Goal: Information Seeking & Learning: Find contact information

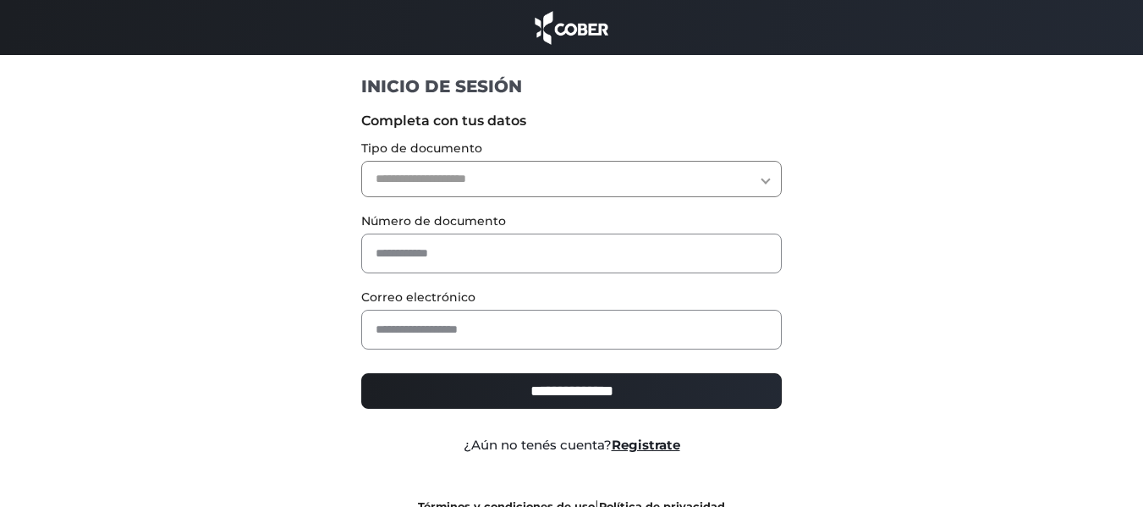
click at [606, 174] on select "**********" at bounding box center [571, 179] width 420 height 36
select select "***"
click at [361, 161] on select "**********" at bounding box center [571, 179] width 420 height 36
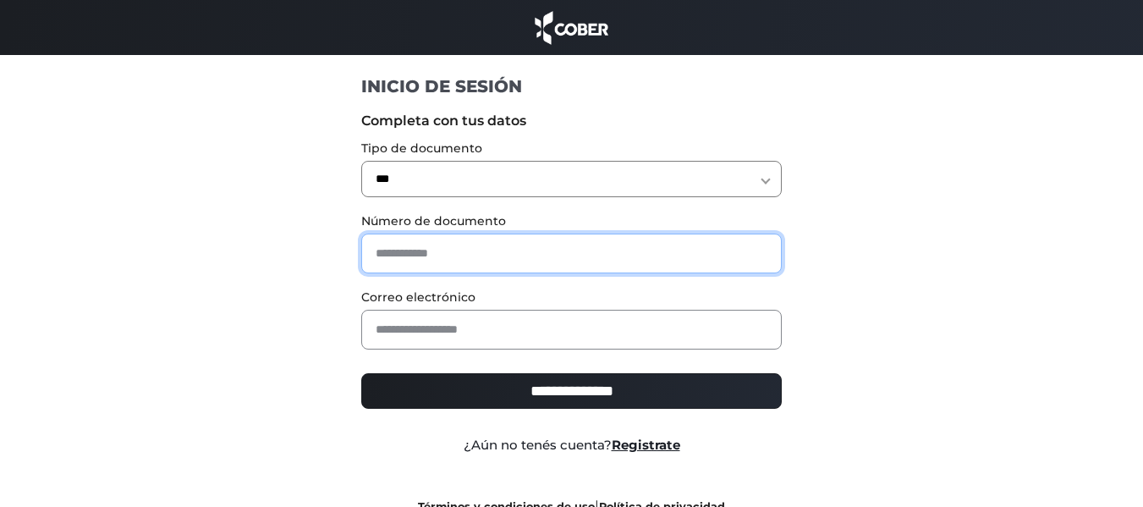
click at [529, 246] on input "text" at bounding box center [571, 253] width 420 height 40
type input "********"
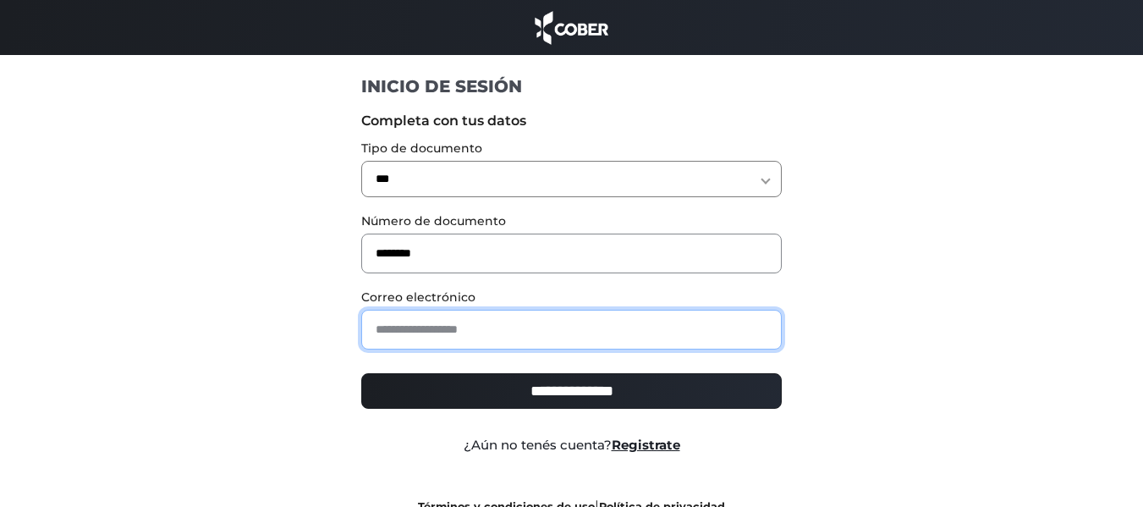
click at [552, 333] on input "email" at bounding box center [571, 330] width 420 height 40
type input "**********"
click at [361, 373] on input "**********" at bounding box center [571, 391] width 420 height 36
type input "**********"
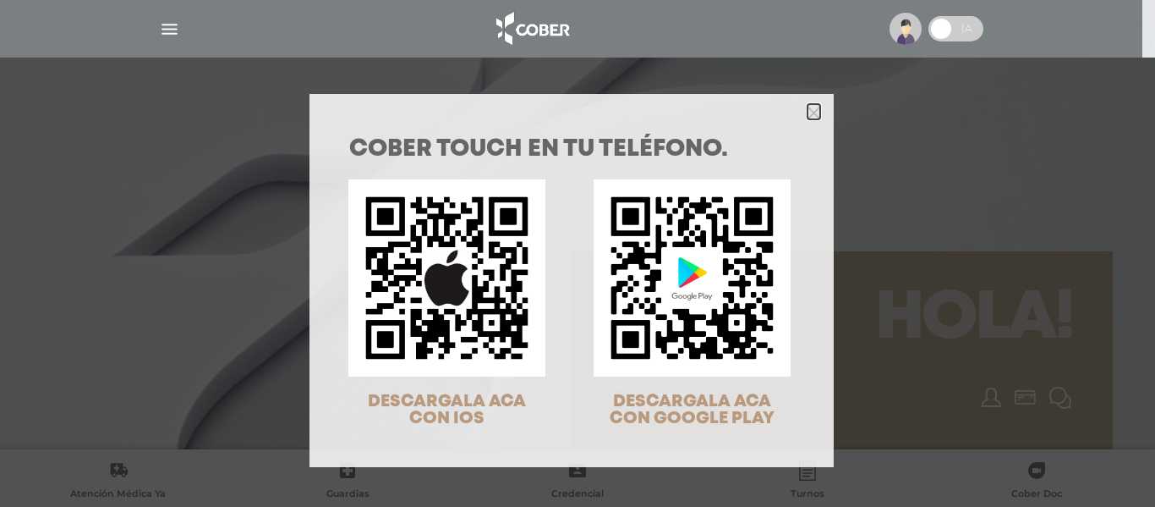
click at [808, 113] on polygon "Close" at bounding box center [814, 113] width 13 height 13
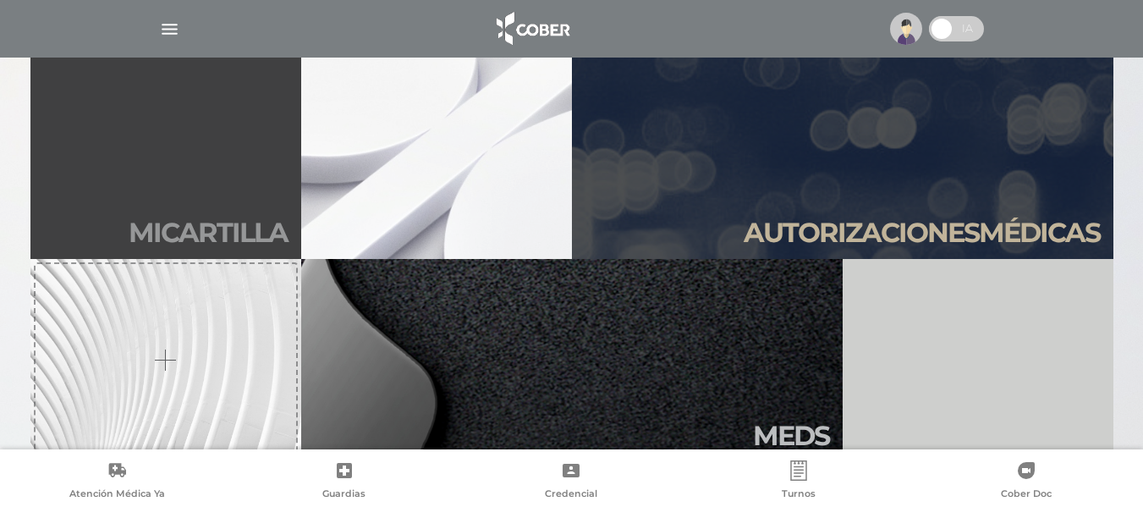
scroll to position [423, 0]
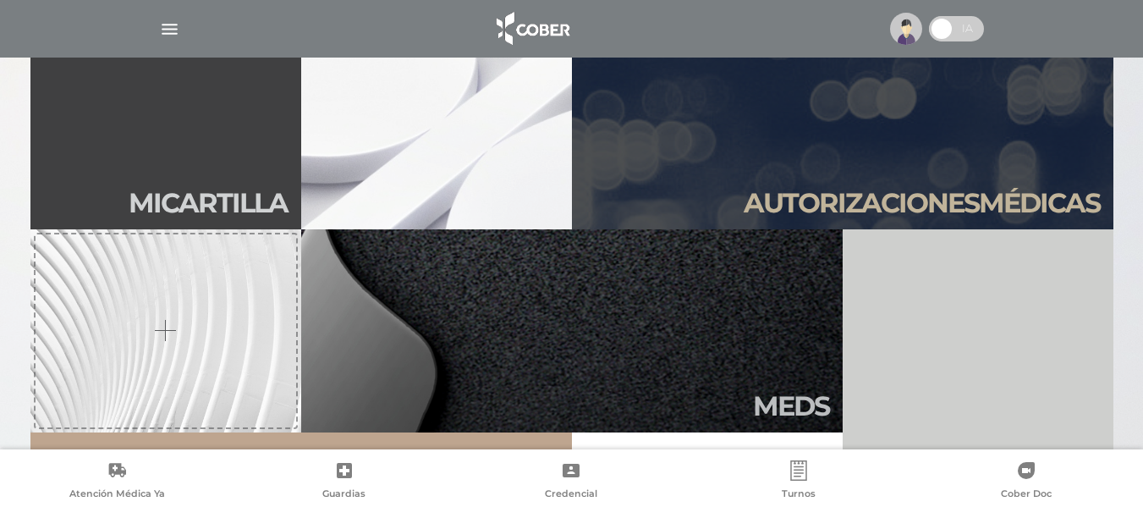
click at [200, 160] on link "Mi car tilla" at bounding box center [165, 127] width 271 height 203
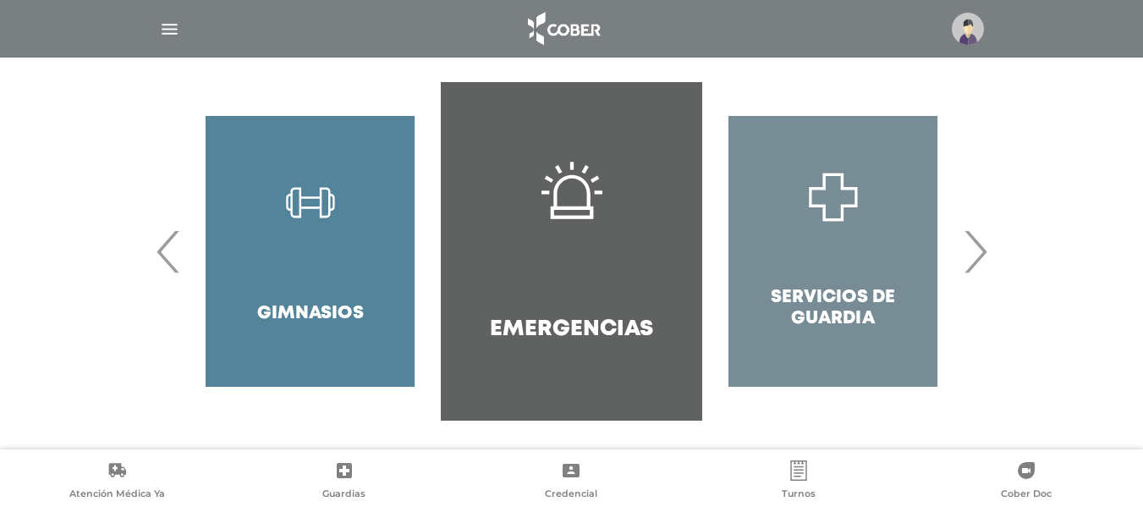
scroll to position [362, 0]
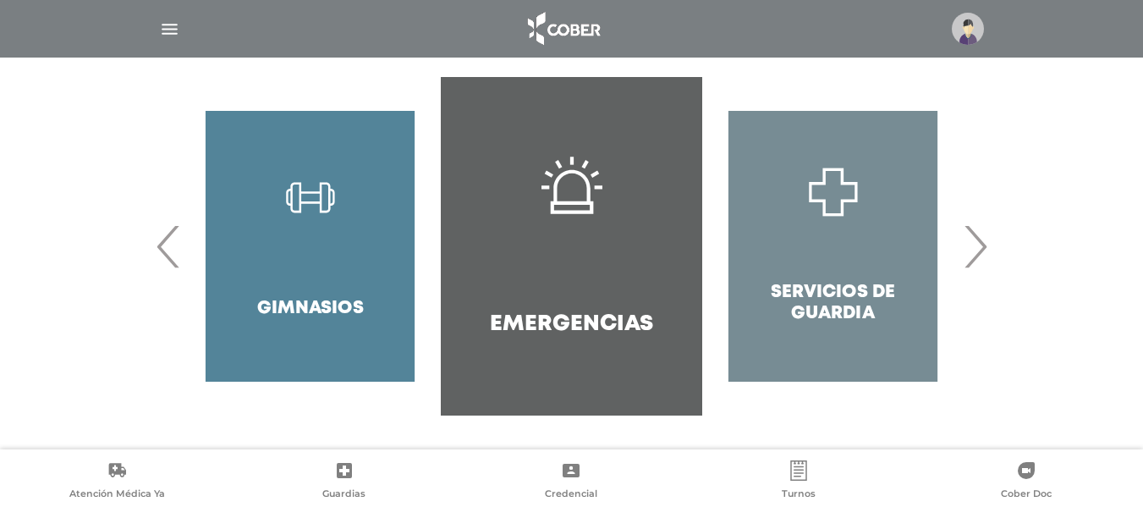
click at [976, 257] on span "›" at bounding box center [974, 245] width 33 height 91
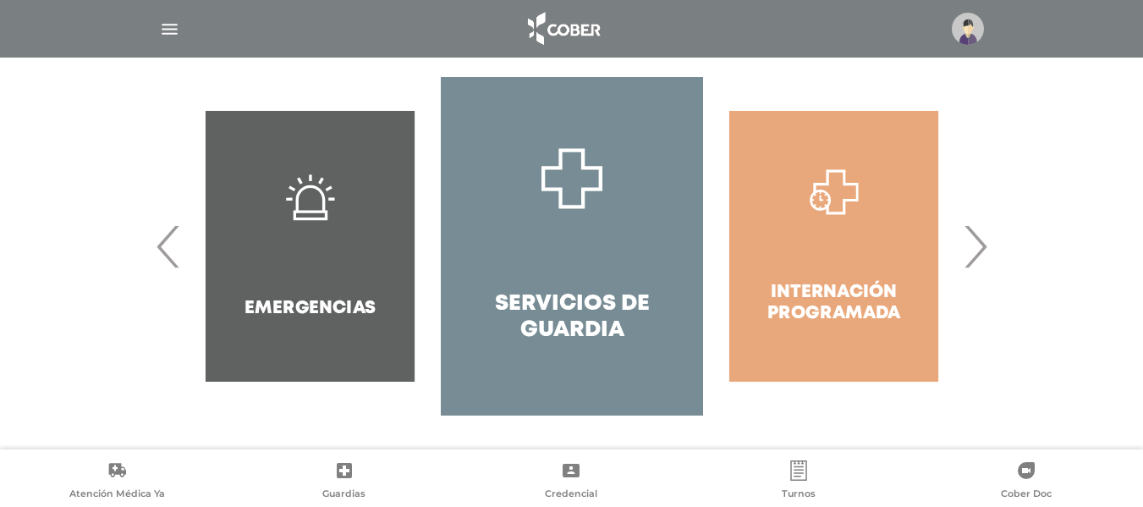
click at [976, 257] on span "›" at bounding box center [974, 245] width 33 height 91
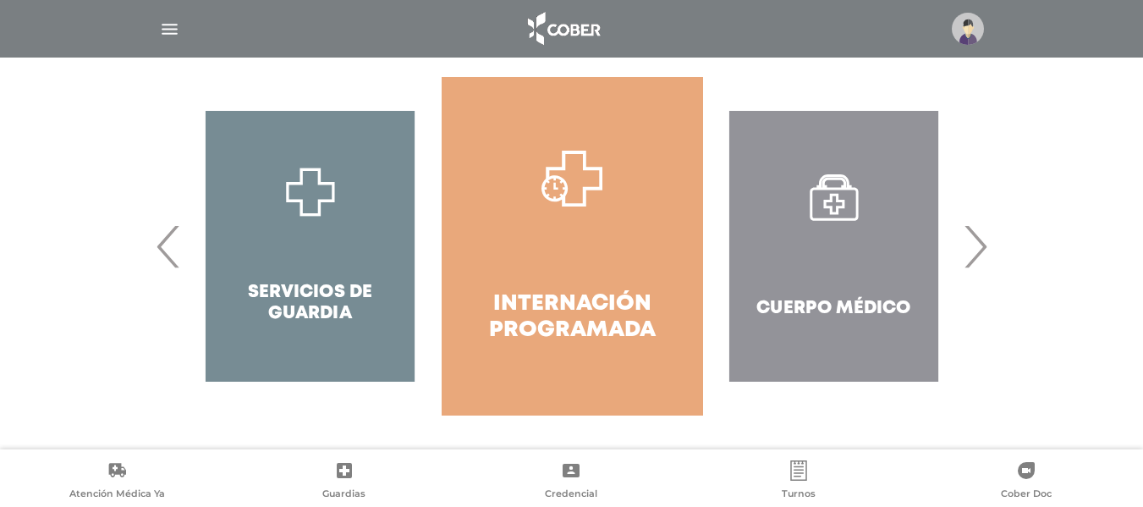
click at [976, 257] on span "›" at bounding box center [974, 245] width 33 height 91
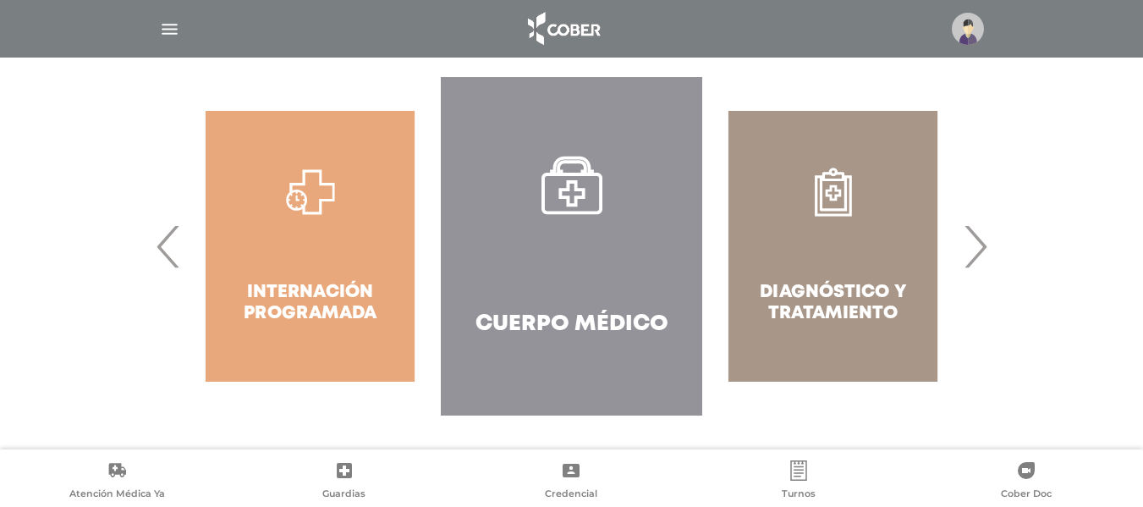
click at [604, 250] on link "Cuerpo Médico" at bounding box center [571, 246] width 261 height 338
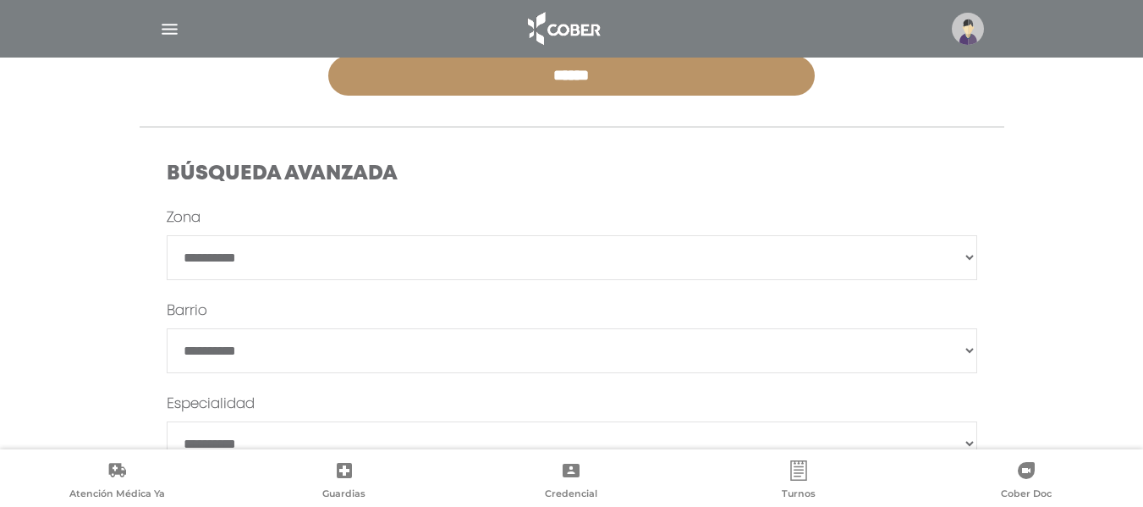
scroll to position [551, 0]
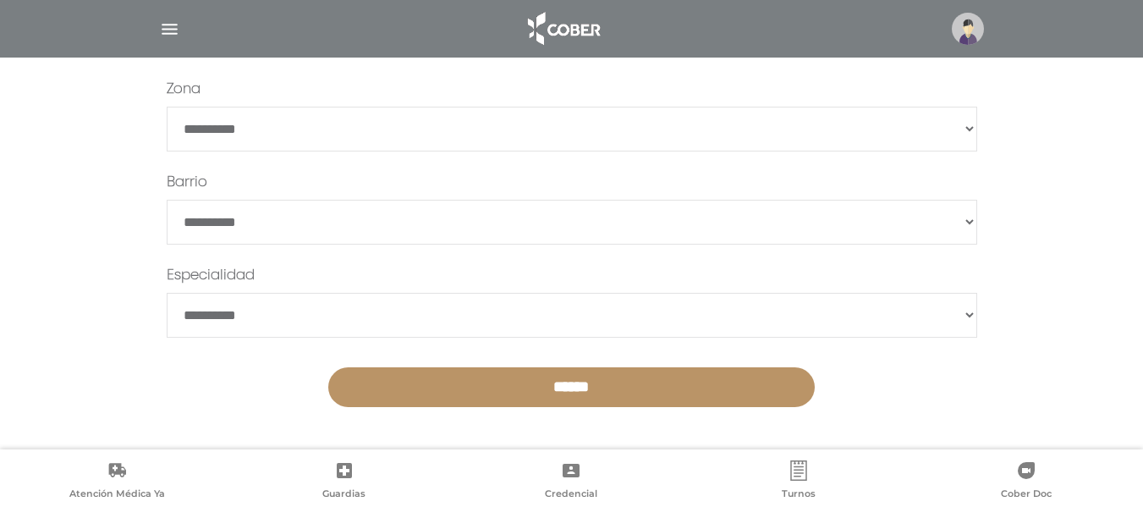
click at [965, 312] on select "**********" at bounding box center [572, 315] width 810 height 45
select select "**********"
click at [167, 293] on select "**********" at bounding box center [572, 315] width 810 height 45
click at [630, 374] on input "******" at bounding box center [571, 387] width 486 height 40
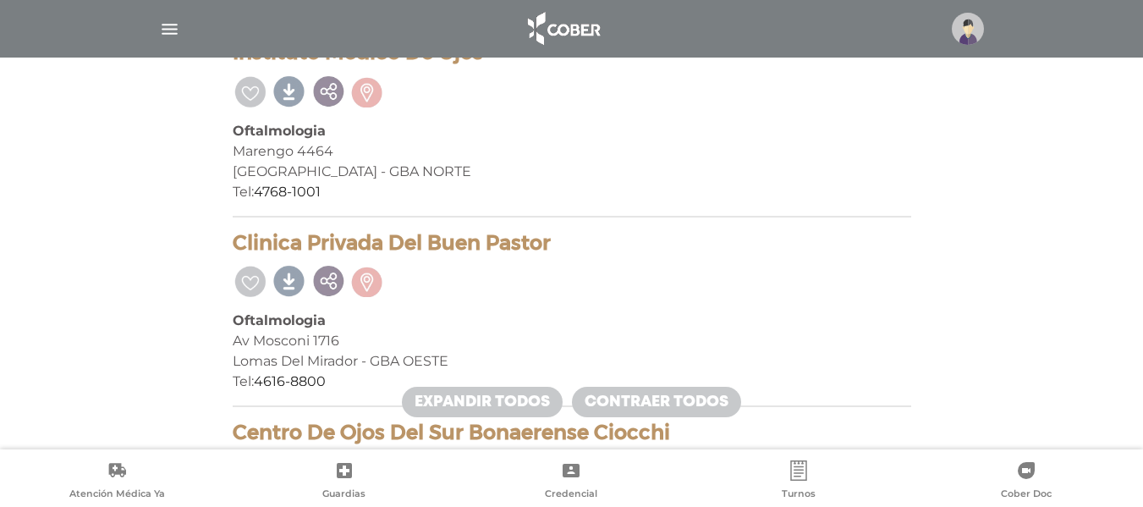
scroll to position [1269, 0]
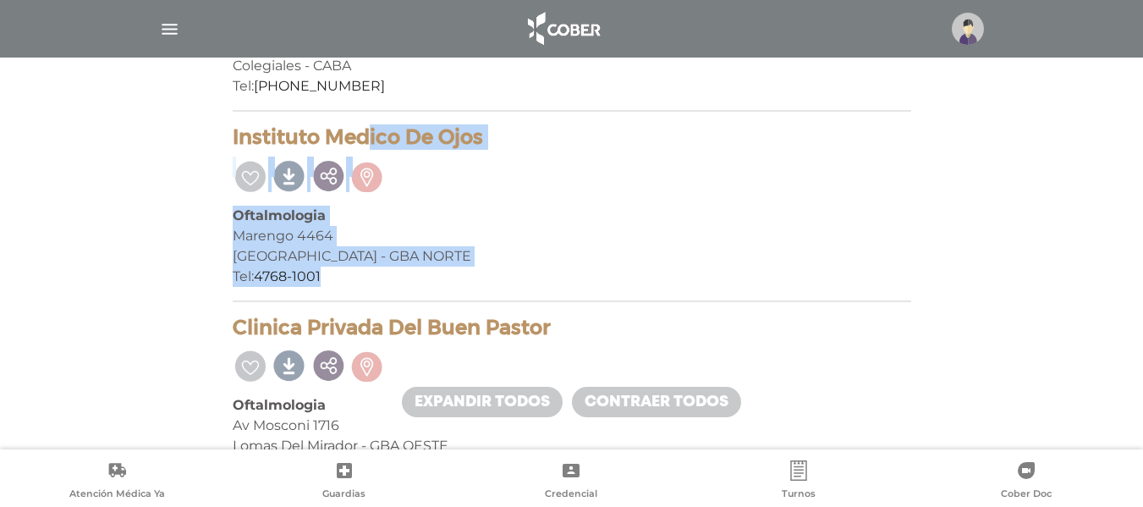
drag, startPoint x: 234, startPoint y: 134, endPoint x: 386, endPoint y: 272, distance: 204.2
click at [386, 272] on div "Instituto Medico De Ojos Oftalmologia Marengo 4464 [GEOGRAPHIC_DATA] - [GEOGRAP…" at bounding box center [572, 213] width 678 height 177
copy div "Instituto Medico De Ojos Oftalmologia Marengo 4464 [GEOGRAPHIC_DATA] Tel: [PHON…"
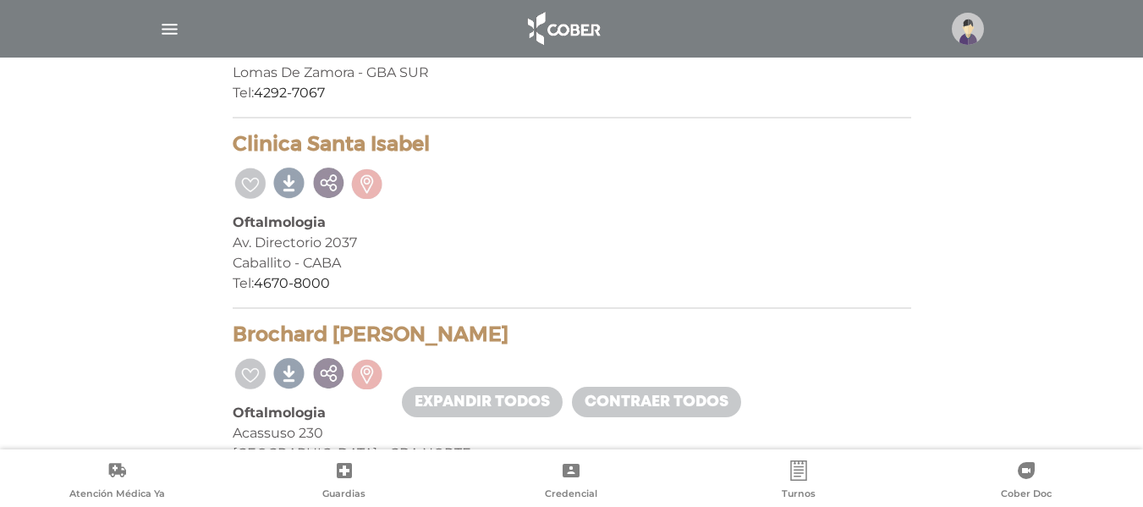
scroll to position [1861, 0]
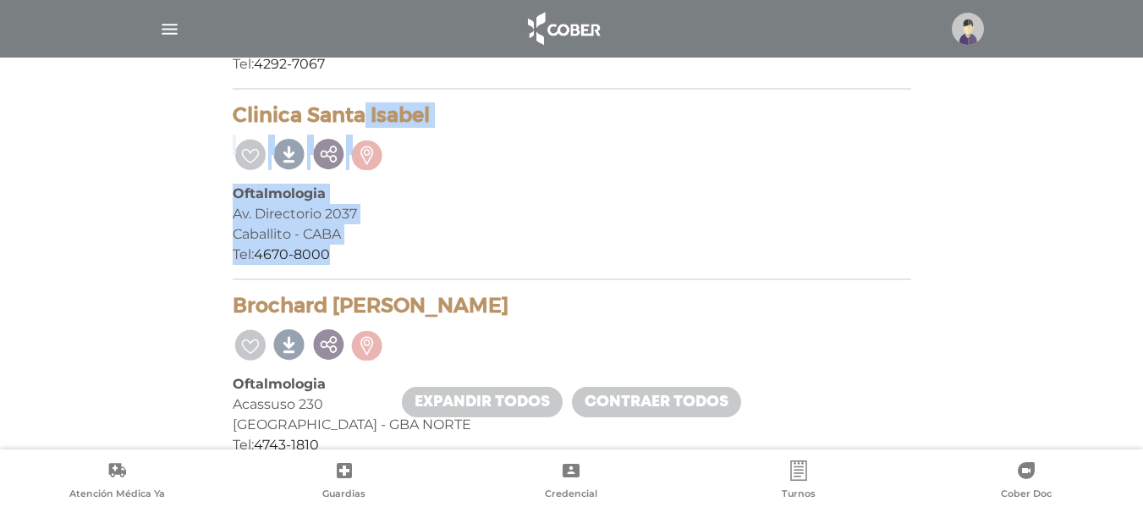
drag, startPoint x: 228, startPoint y: 112, endPoint x: 359, endPoint y: 250, distance: 189.6
click at [359, 250] on div "74 prestadores encontrados On Demand! mostrando 1 a 20 mostrar en mi área Mostr…" at bounding box center [572, 467] width 704 height 3964
copy div "Clinica Santa Isabel Oftalmologia Av. Directorio 2037 Caballito - CABA Tel: 467…"
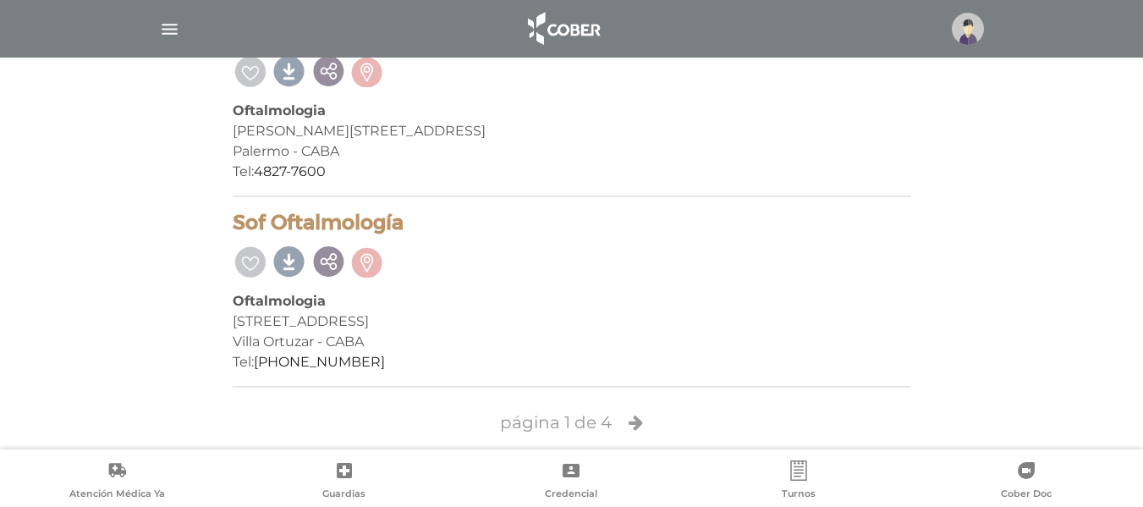
scroll to position [3860, 0]
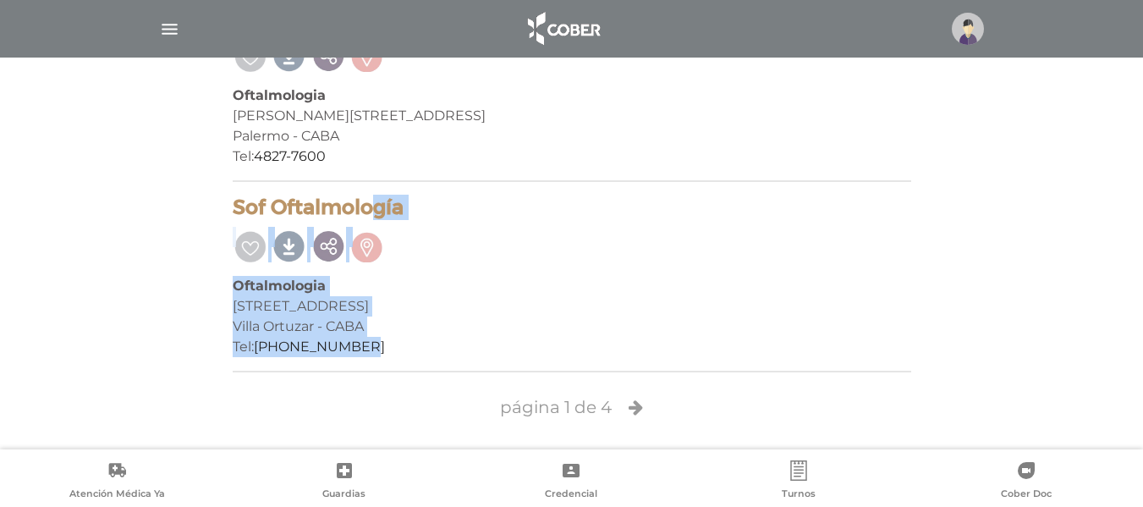
drag, startPoint x: 368, startPoint y: 352, endPoint x: 202, endPoint y: 211, distance: 217.8
copy div "Sof Oftalmología Oftalmologia Av Triunvirato 3176 Piso 1 Villa Ortuzar - CABA T…"
click at [637, 409] on icon at bounding box center [635, 406] width 14 height 17
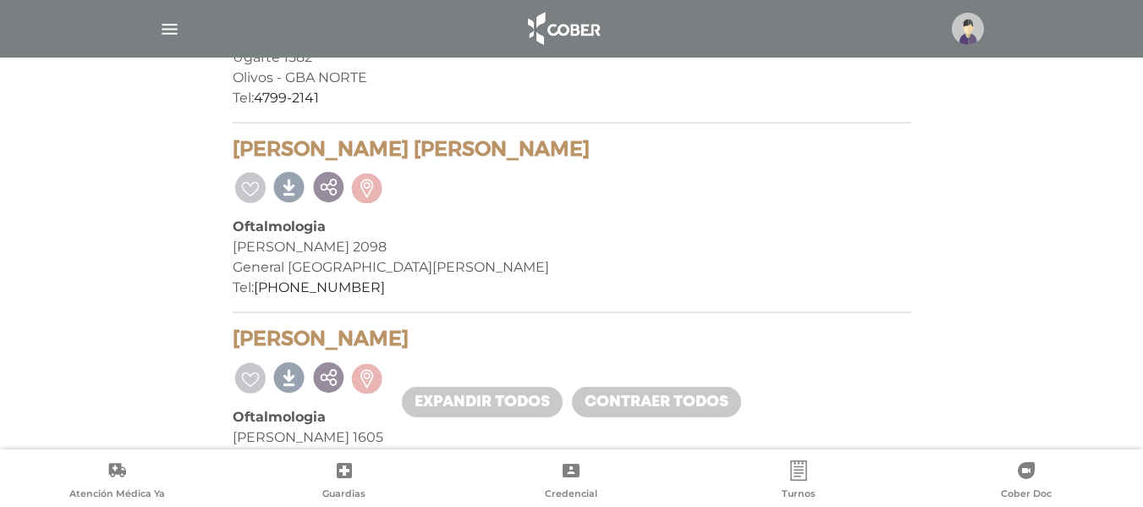
scroll to position [2368, 0]
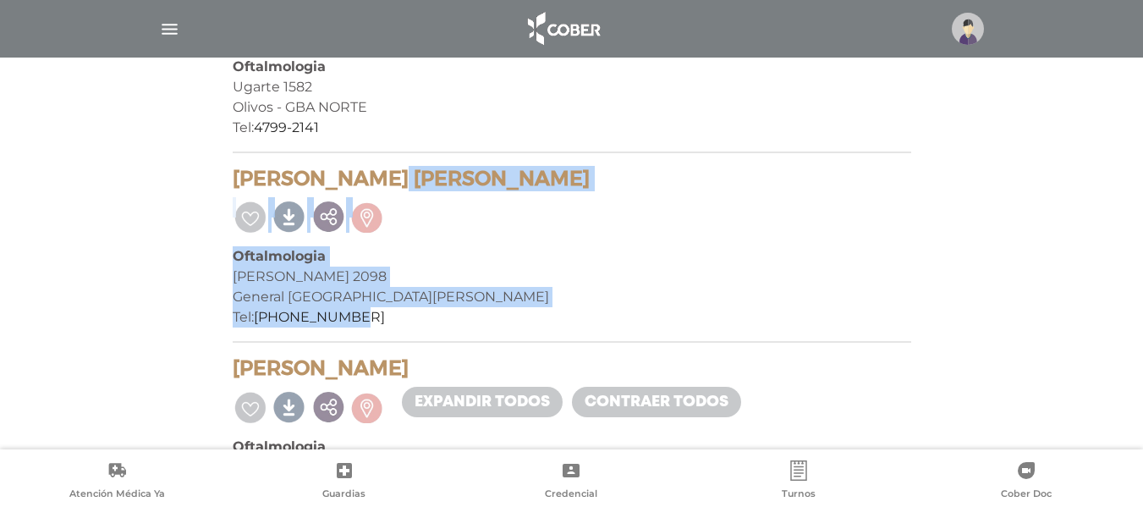
drag, startPoint x: 363, startPoint y: 315, endPoint x: 222, endPoint y: 181, distance: 194.4
copy div "Del Rio Miriam Haydee Oftalmologia Saavedra 2098 General San Martin - GBA NORTE…"
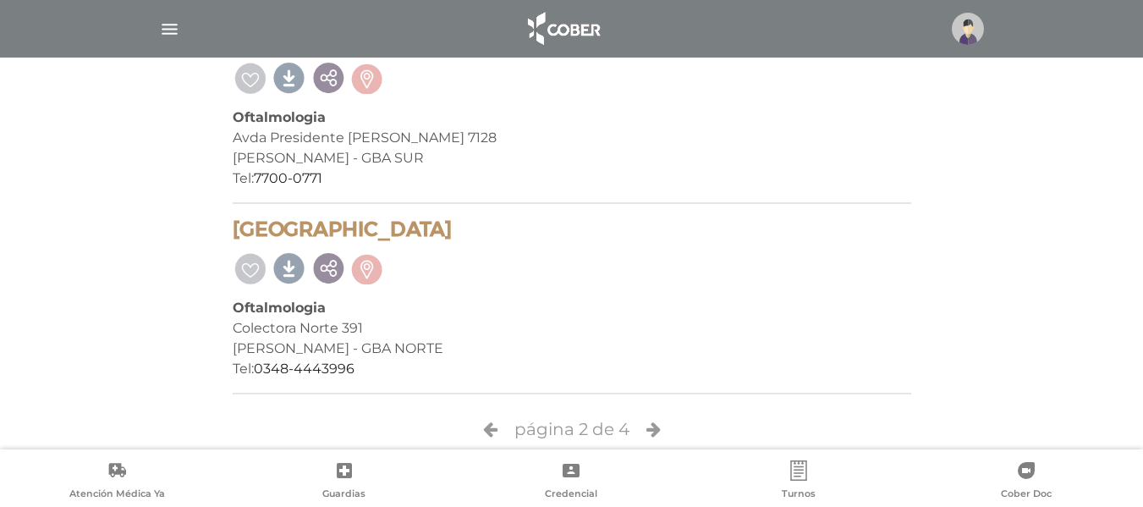
scroll to position [3860, 0]
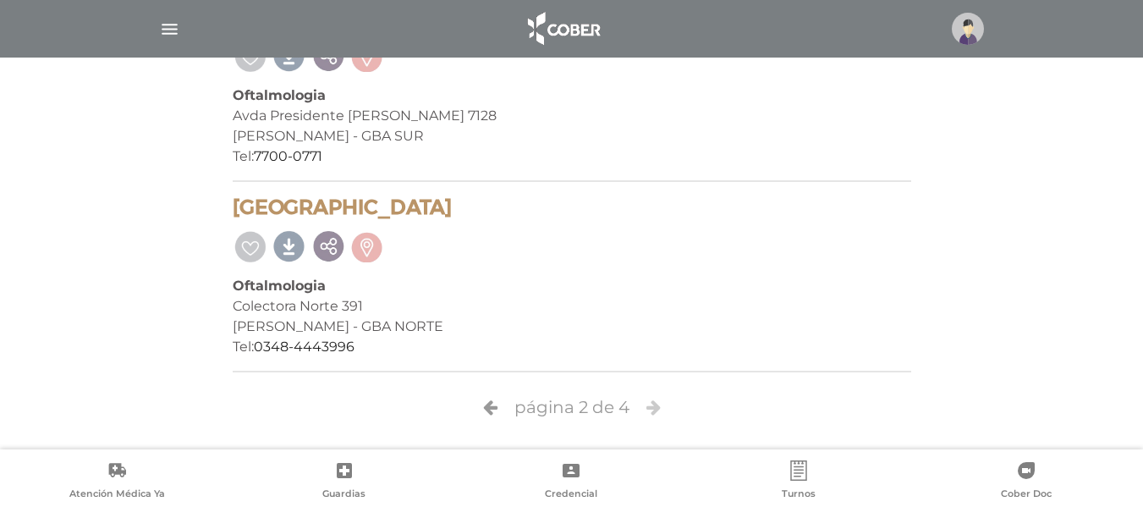
click at [650, 402] on icon at bounding box center [653, 406] width 14 height 17
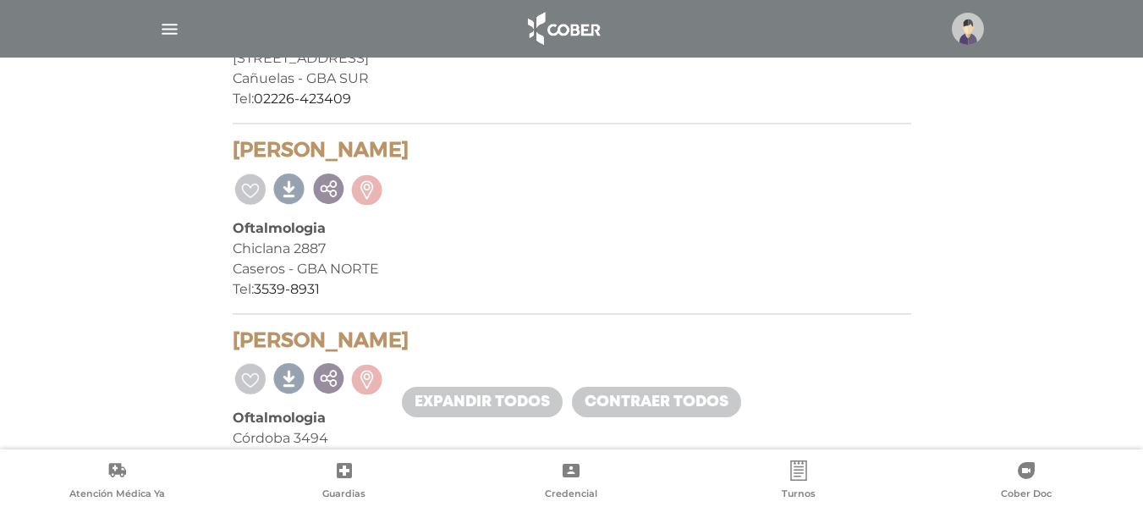
scroll to position [1269, 0]
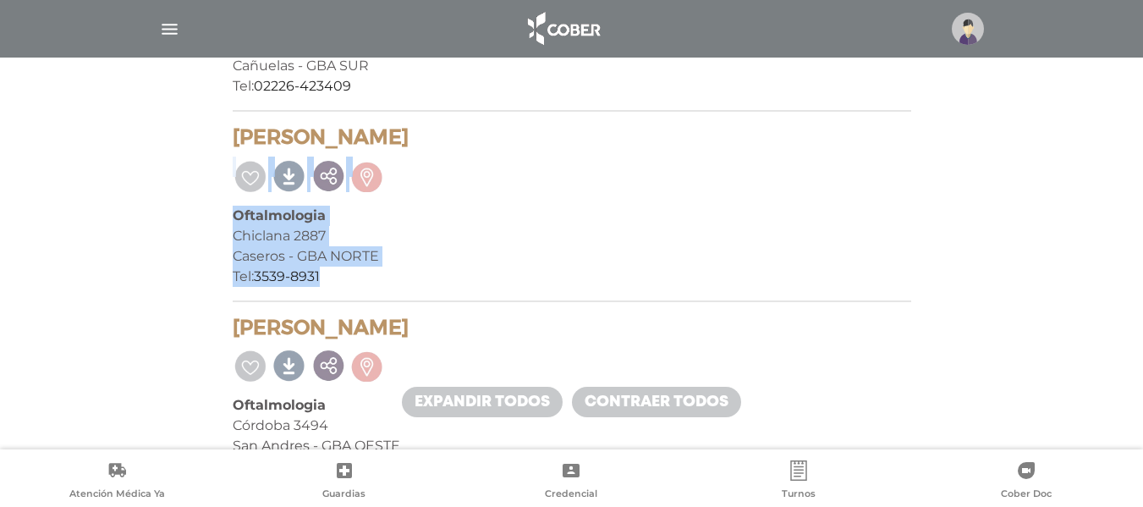
drag, startPoint x: 340, startPoint y: 274, endPoint x: 193, endPoint y: 141, distance: 198.2
copy div "[PERSON_NAME] Oftalmologia Chiclana 2887 [GEOGRAPHIC_DATA] - [GEOGRAPHIC_DATA] …"
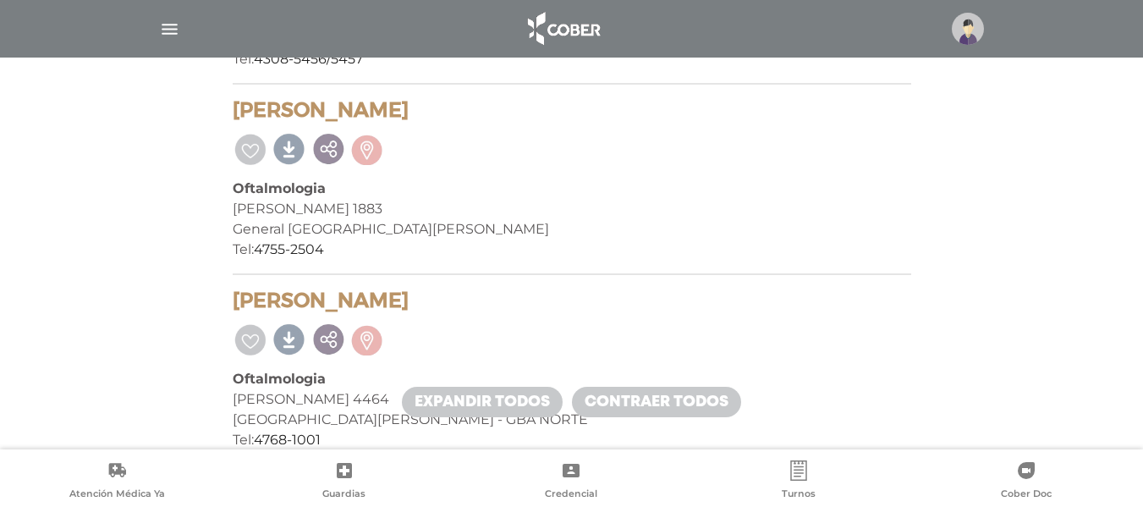
scroll to position [2030, 0]
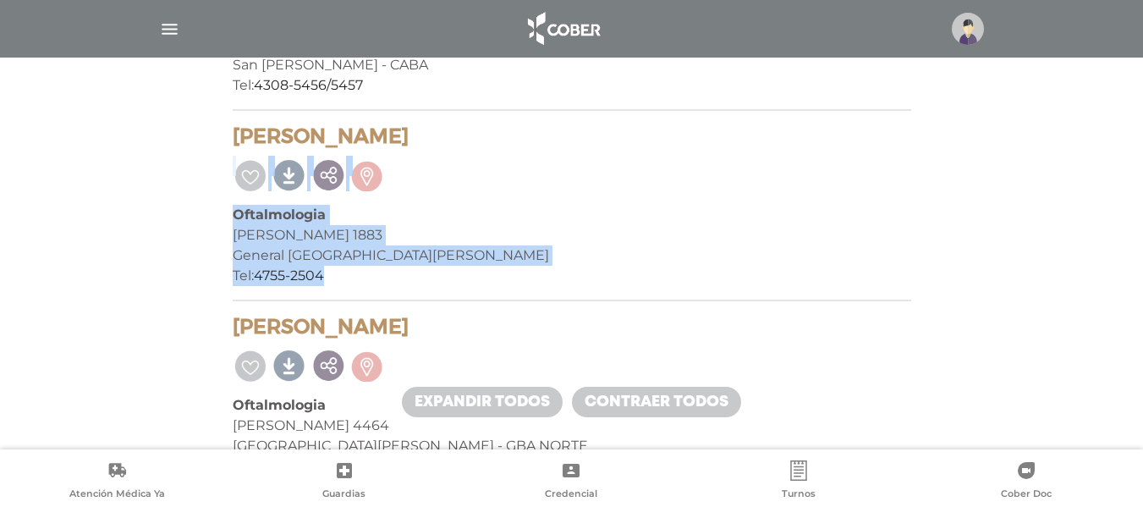
drag, startPoint x: 327, startPoint y: 277, endPoint x: 225, endPoint y: 143, distance: 168.3
click at [225, 143] on div "74 prestadores encontrados On Demand! mostrando 41 a 60 mostrar en mi área Most…" at bounding box center [572, 298] width 704 height 3964
copy div "[PERSON_NAME] Bonifacini 1883 General [GEOGRAPHIC_DATA][PERSON_NAME] Tel: [PHON…"
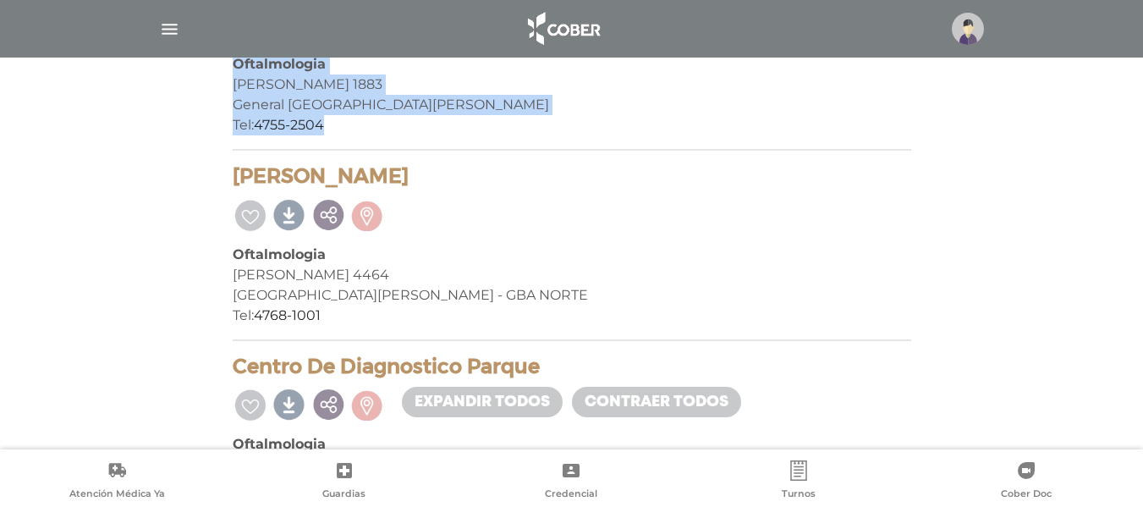
scroll to position [2199, 0]
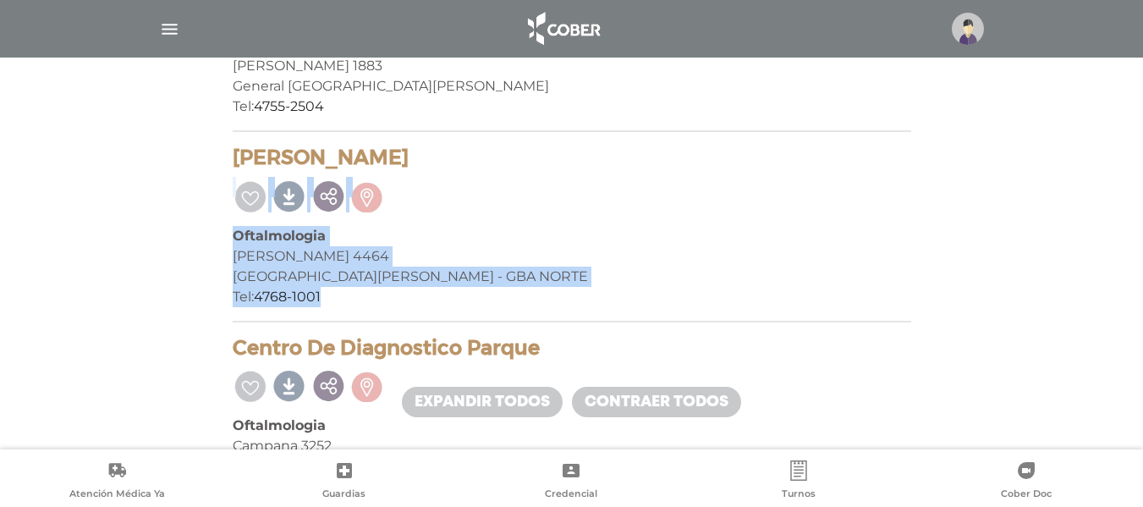
drag, startPoint x: 332, startPoint y: 299, endPoint x: 221, endPoint y: 168, distance: 171.7
click at [221, 168] on div "74 prestadores encontrados On Demand! mostrando 41 a 60 mostrar en mi área Most…" at bounding box center [572, 129] width 704 height 3964
copy div "[PERSON_NAME] [PERSON_NAME] 4464 [GEOGRAPHIC_DATA][PERSON_NAME] - [GEOGRAPHIC_D…"
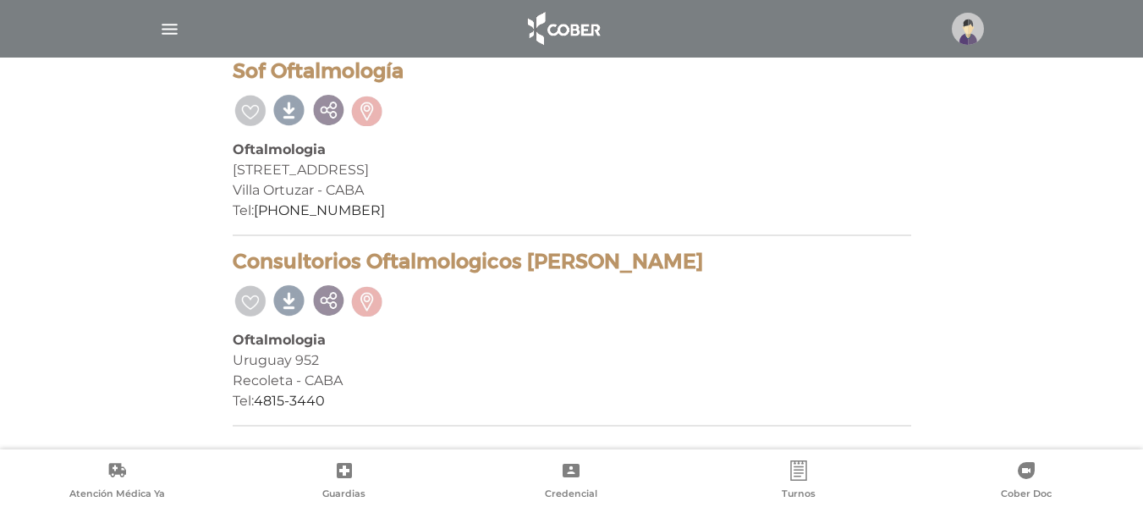
scroll to position [3860, 0]
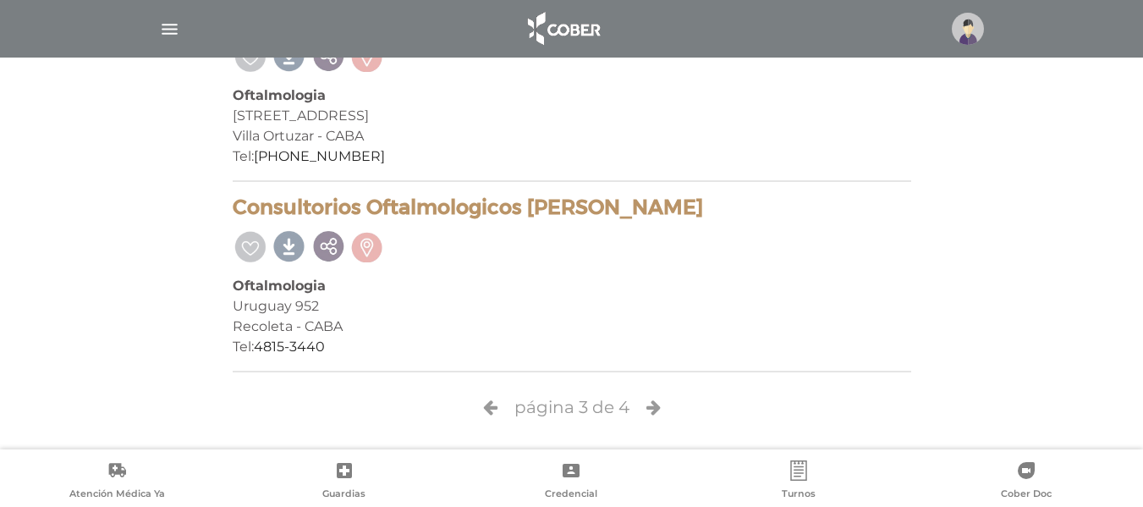
click at [652, 410] on icon at bounding box center [653, 406] width 14 height 17
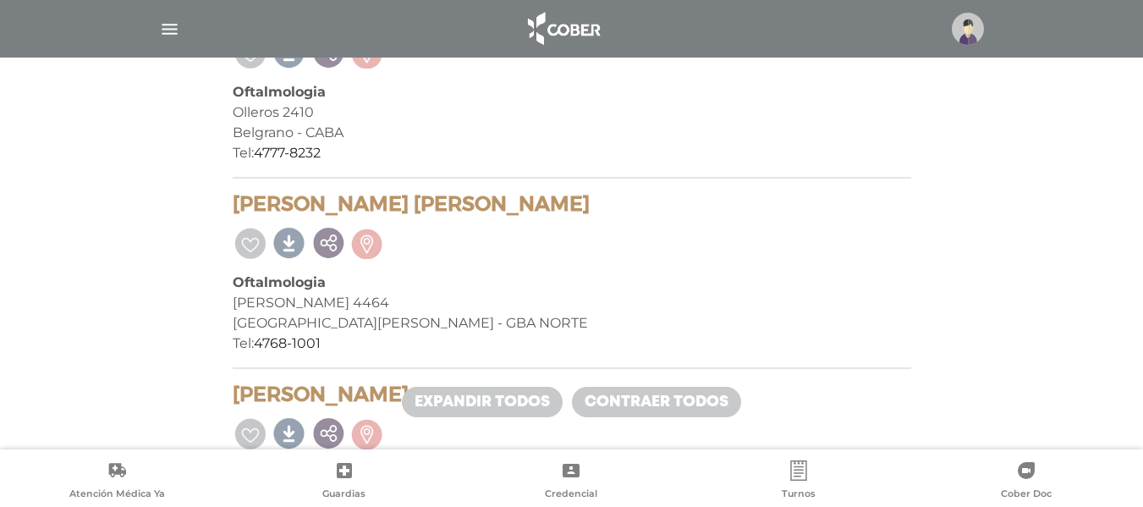
scroll to position [846, 0]
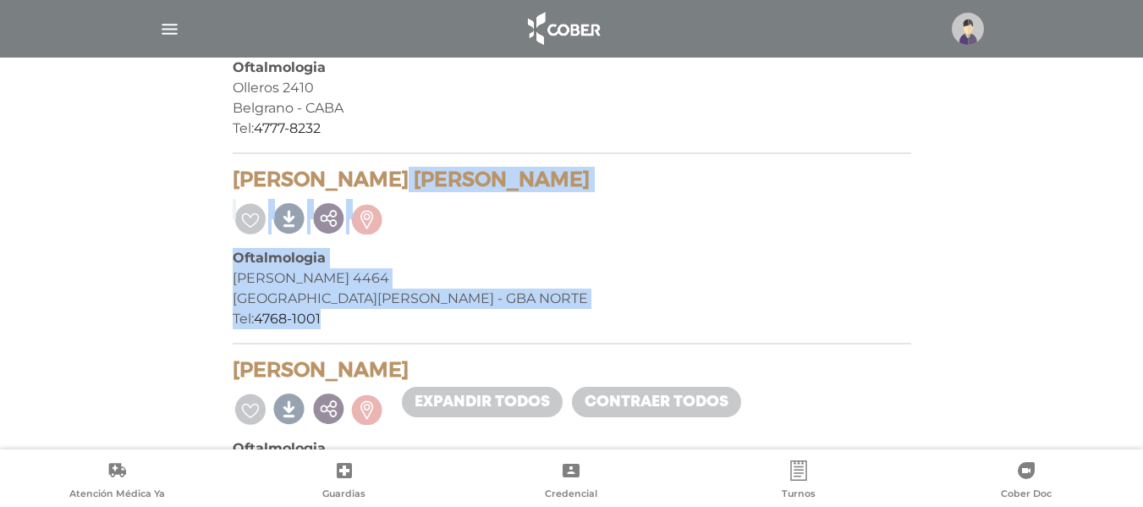
drag, startPoint x: 296, startPoint y: 312, endPoint x: 222, endPoint y: 177, distance: 154.0
copy div "[PERSON_NAME] [PERSON_NAME] Oftalmologia [PERSON_NAME] 4464 [GEOGRAPHIC_DATA][P…"
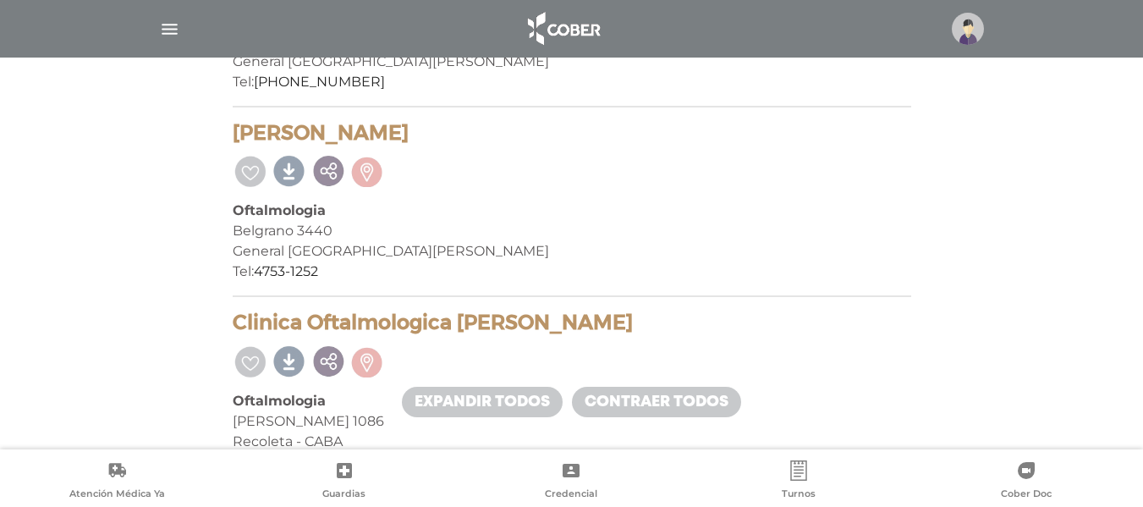
scroll to position [1438, 0]
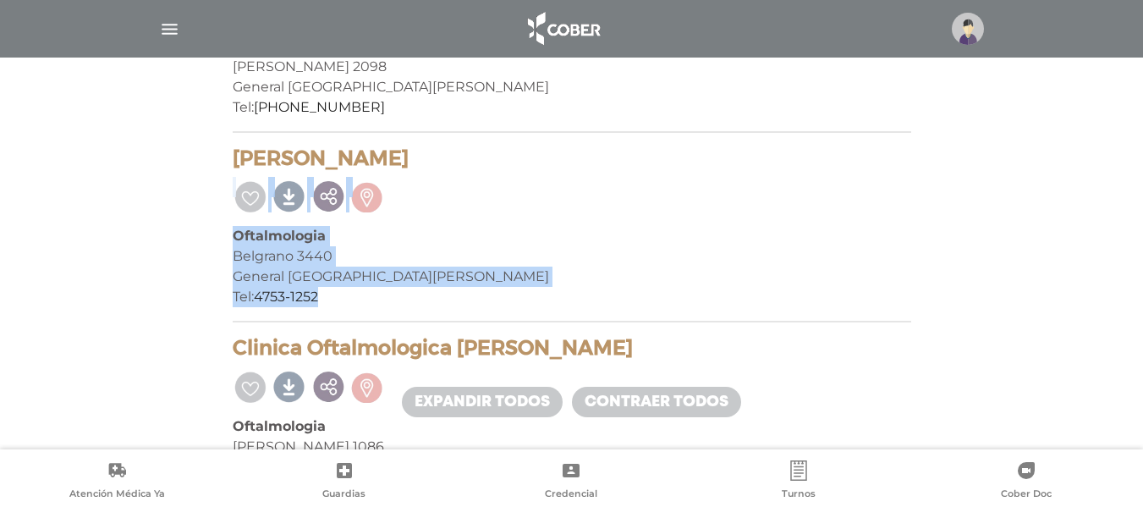
drag, startPoint x: 333, startPoint y: 298, endPoint x: 226, endPoint y: 156, distance: 178.1
click at [226, 156] on div "74 prestadores encontrados On Demand! mostrando 61 a 74 mostrar en mi área Most…" at bounding box center [572, 319] width 704 height 2823
copy div "[PERSON_NAME] Oftalmologia [STREET_ADDRESS][PERSON_NAME] Tel: [PHONE_NUMBER]"
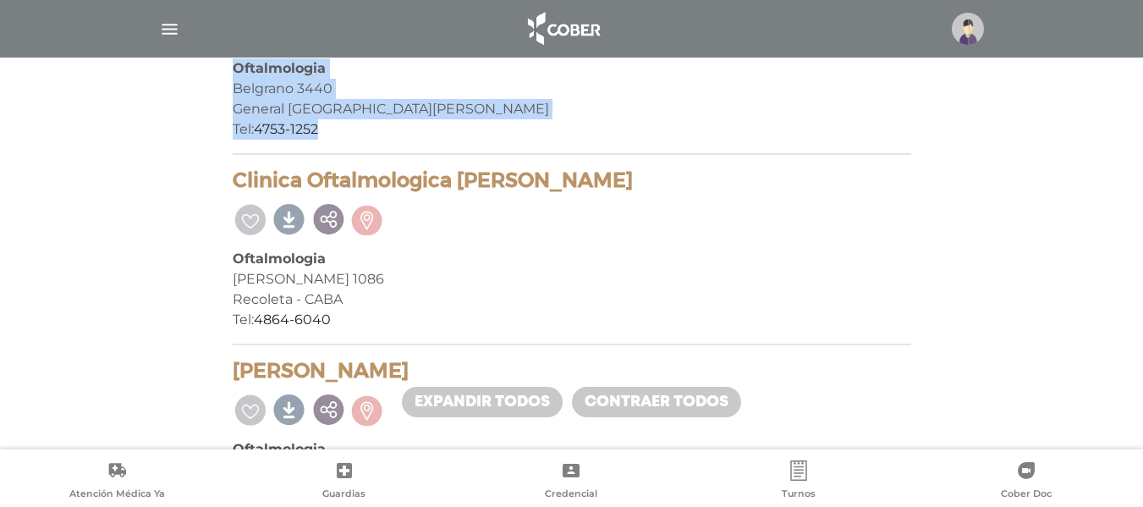
scroll to position [1607, 0]
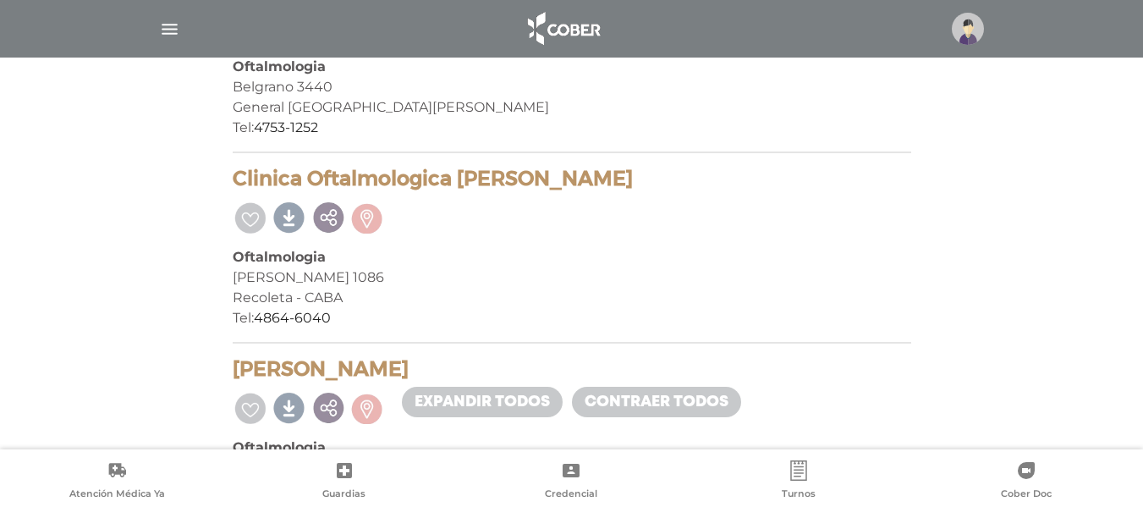
click at [529, 242] on div "Clinica Oftalmologica [PERSON_NAME] Oftalmologia [PERSON_NAME] 1086 Recoleta - …" at bounding box center [572, 255] width 678 height 177
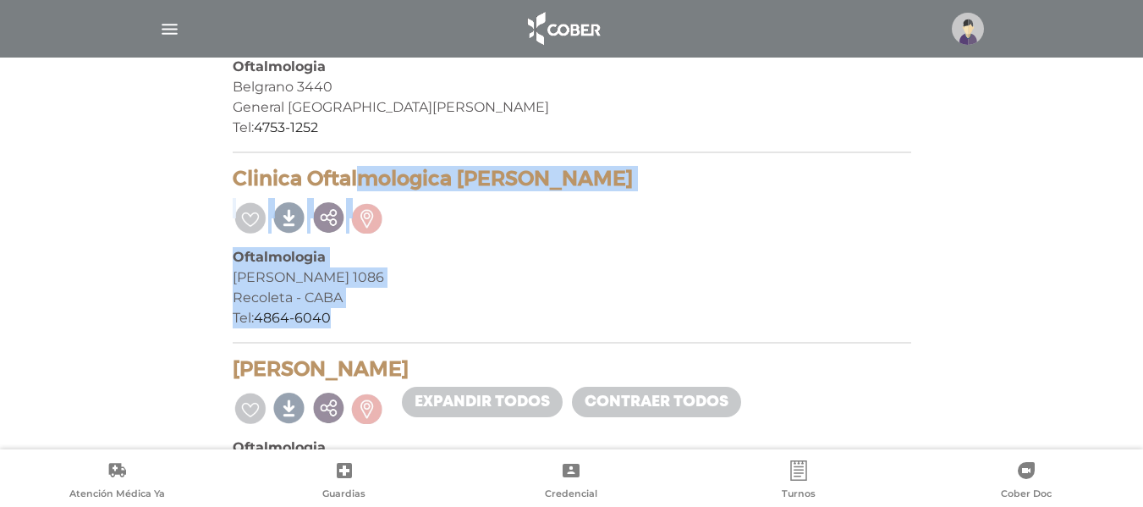
drag, startPoint x: 345, startPoint y: 319, endPoint x: 222, endPoint y: 182, distance: 184.5
click at [222, 182] on div "74 prestadores encontrados On Demand! mostrando 61 a 74 mostrar en mi área Most…" at bounding box center [572, 150] width 704 height 2823
copy div "Clinica Oftalmologica [PERSON_NAME] Oftalmologia [PERSON_NAME] 1086 Recoleta - …"
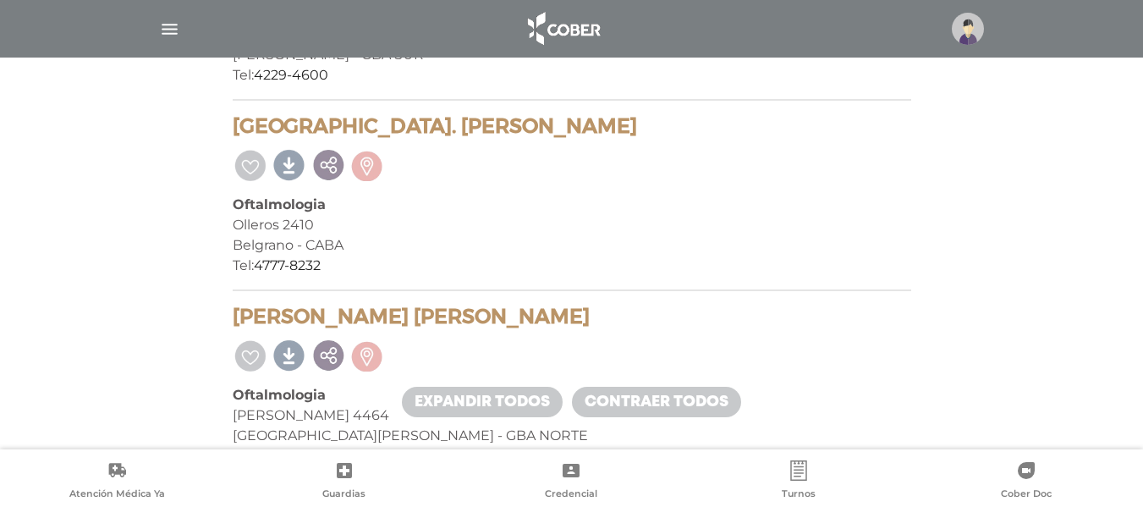
scroll to position [689, 0]
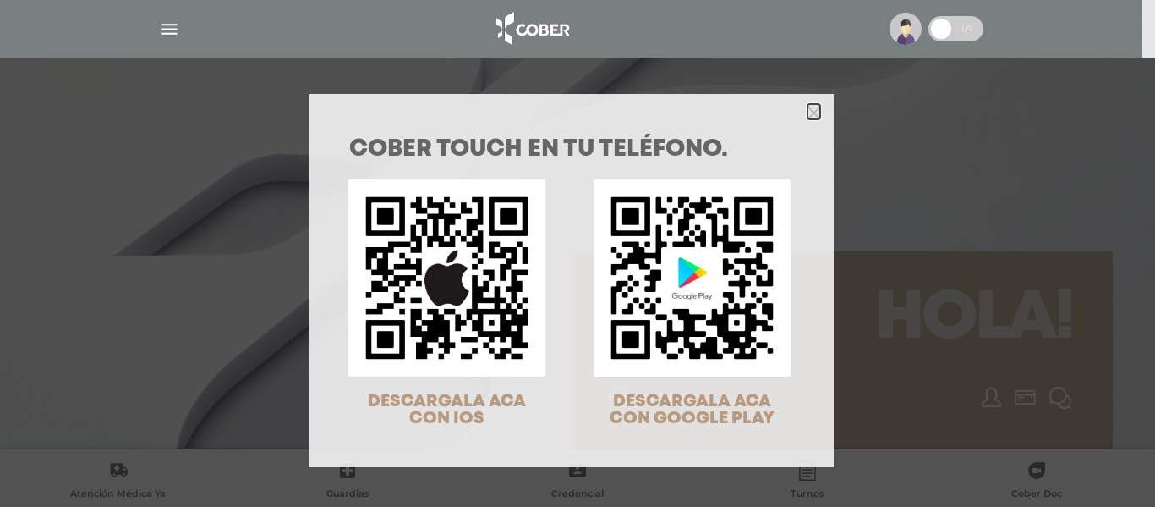
click at [812, 112] on icon "Close" at bounding box center [814, 113] width 13 height 13
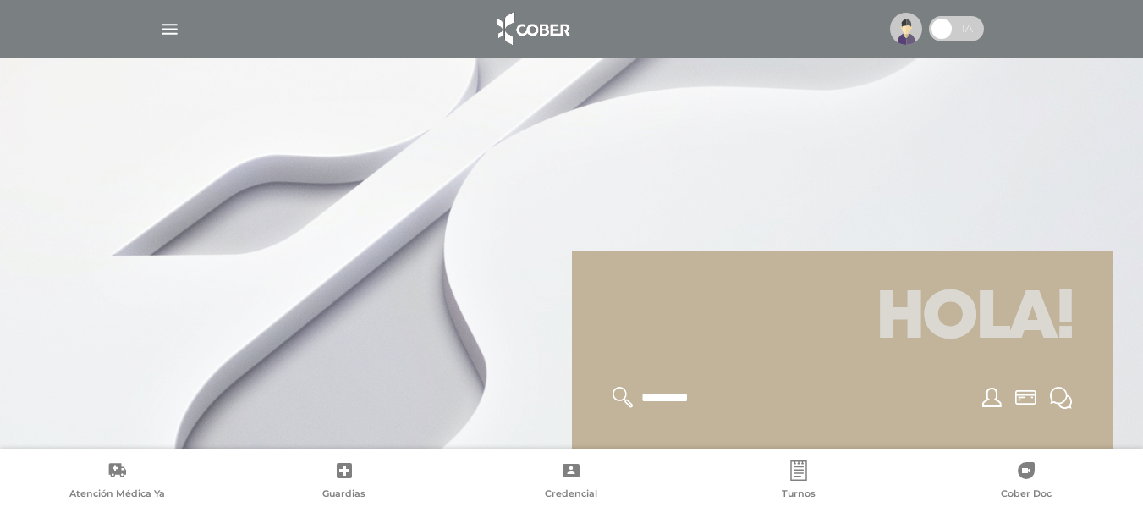
click at [953, 27] on span at bounding box center [941, 28] width 25 height 25
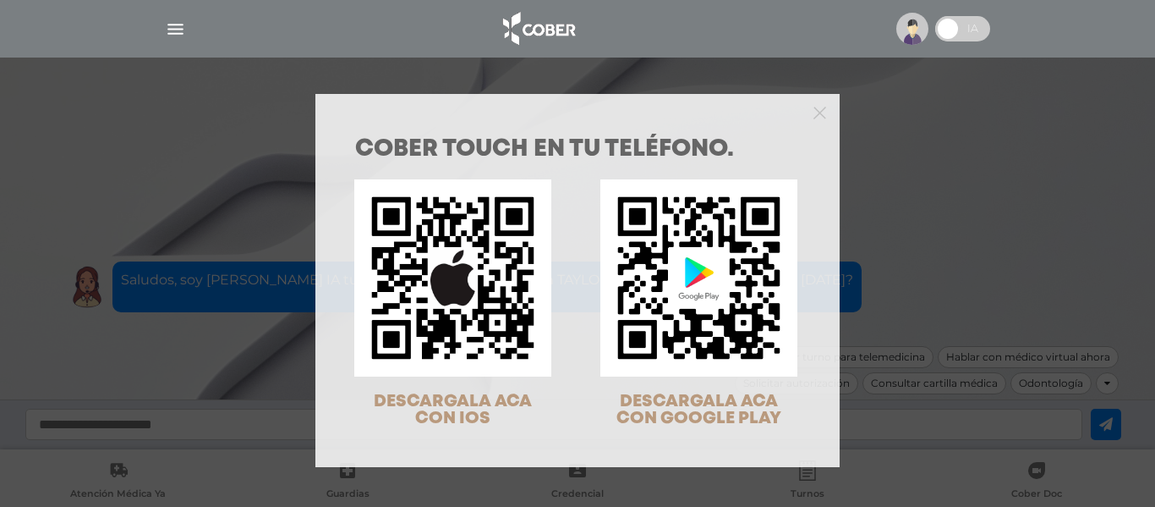
click at [959, 31] on div "COBER TOUCH en tu teléfono. DESCARGALA ACA CON IOS DESCARGALA ACA CON GOOGLE PL…" at bounding box center [577, 253] width 1155 height 507
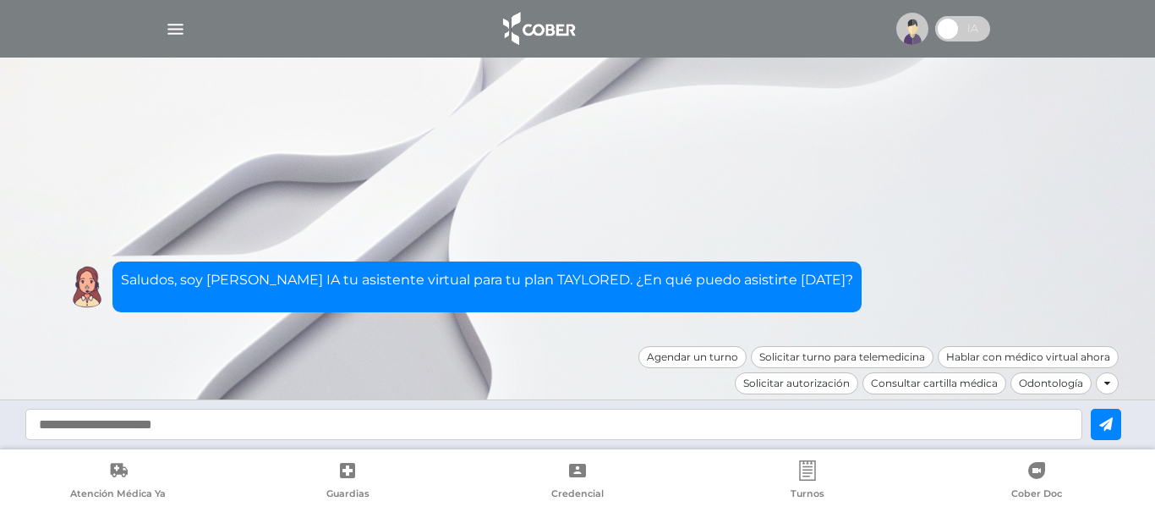
click at [950, 29] on span at bounding box center [962, 28] width 55 height 25
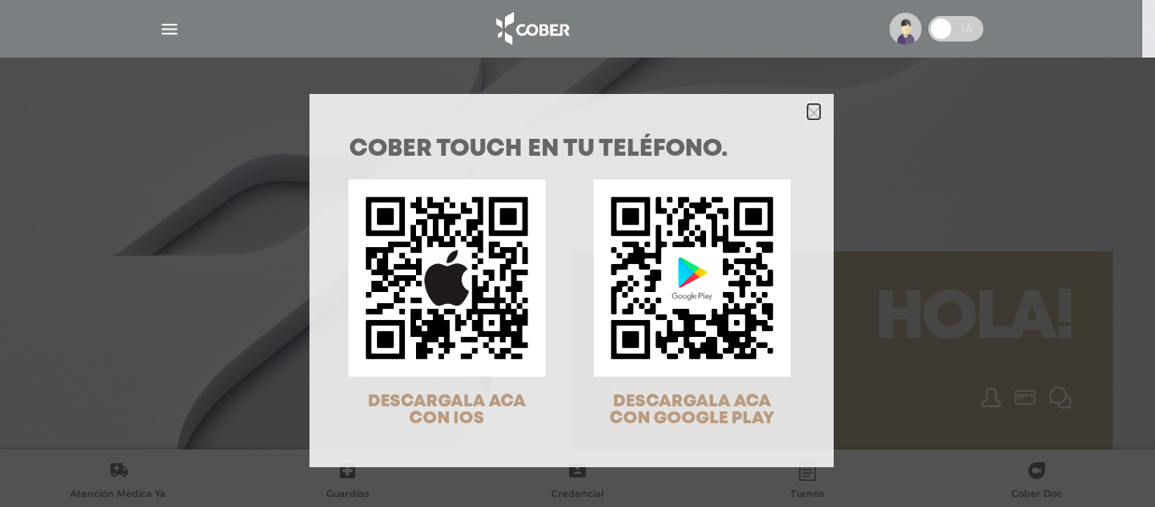
drag, startPoint x: 809, startPoint y: 109, endPoint x: 783, endPoint y: 109, distance: 25.4
click at [808, 109] on icon "Close" at bounding box center [814, 113] width 13 height 13
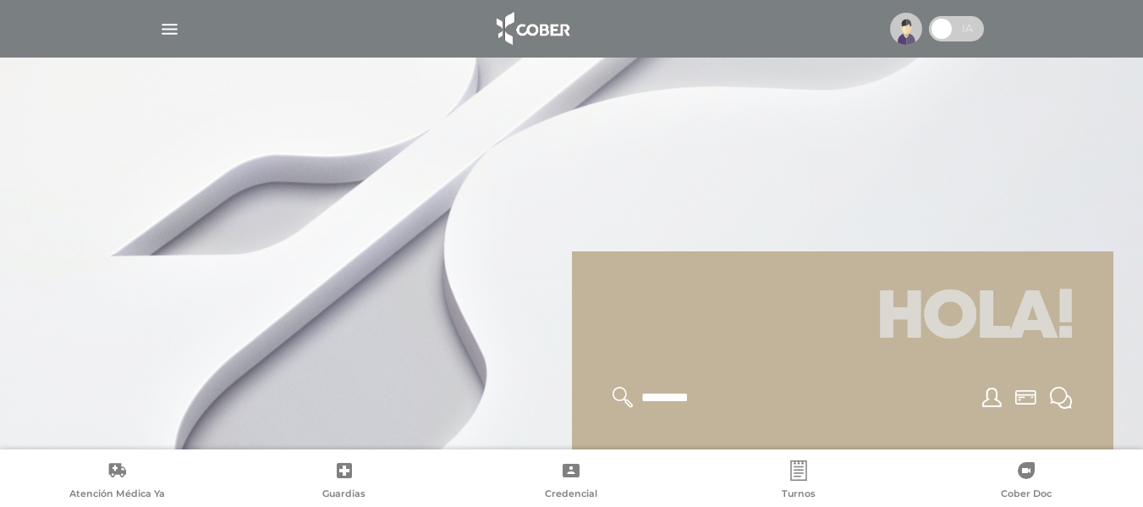
click at [167, 36] on img "button" at bounding box center [169, 29] width 21 height 21
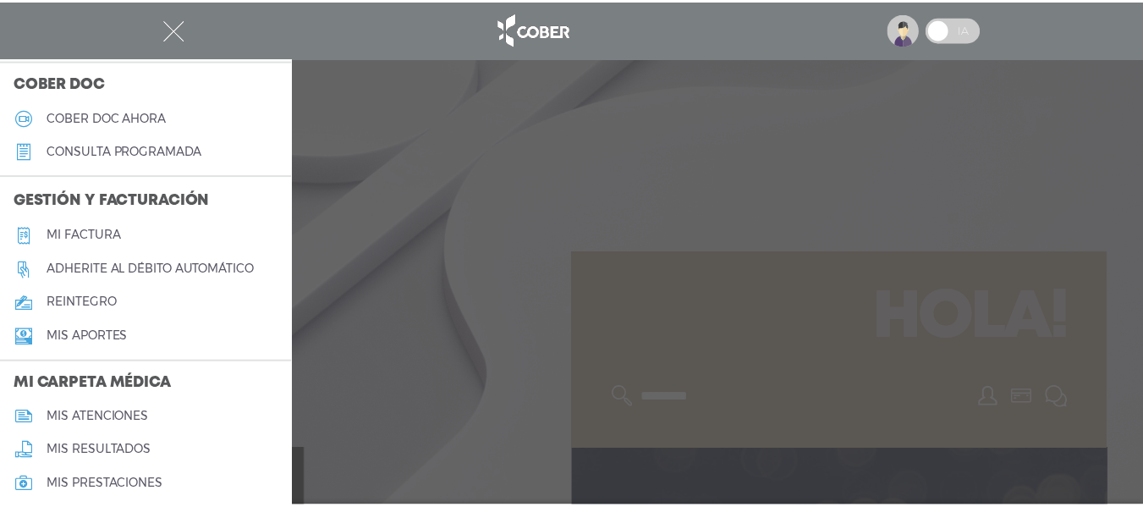
scroll to position [798, 0]
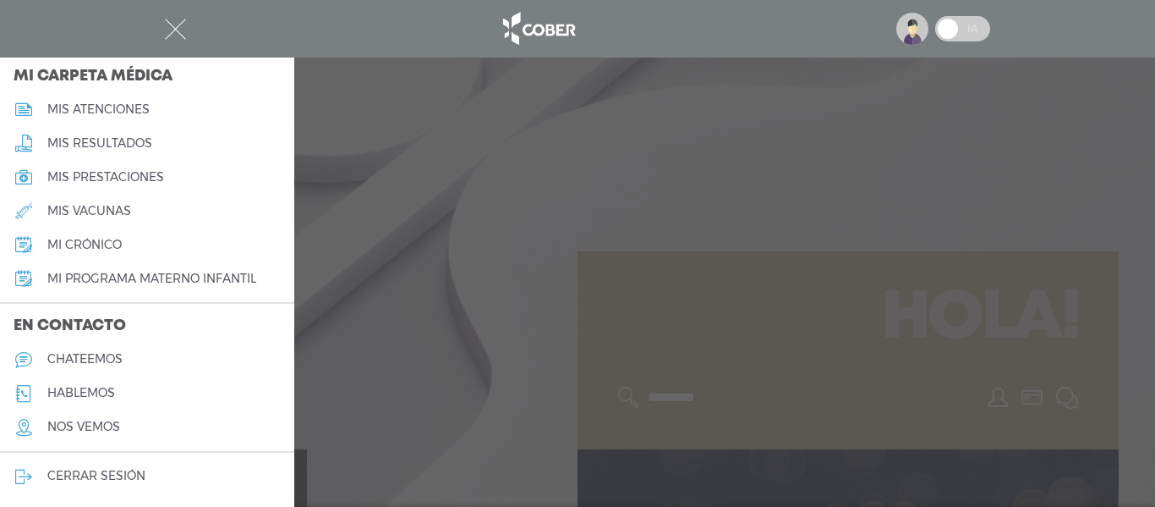
click at [112, 475] on h5 "cerrar sesión" at bounding box center [96, 476] width 98 height 14
